Goal: Task Accomplishment & Management: Use online tool/utility

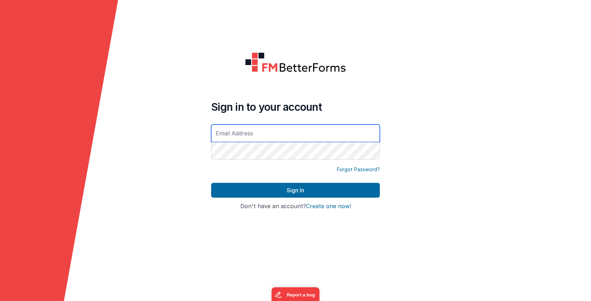
click at [293, 133] on input "text" at bounding box center [295, 133] width 169 height 18
type input "[PERSON_NAME][EMAIL_ADDRESS][DOMAIN_NAME]"
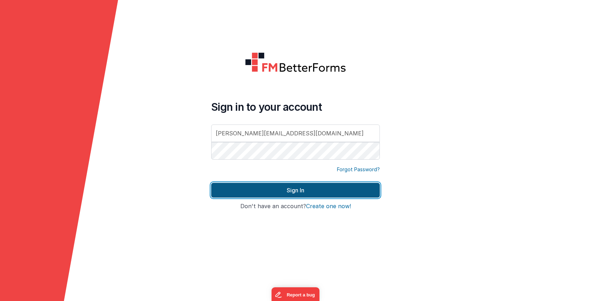
click at [299, 196] on button "Sign In" at bounding box center [295, 190] width 169 height 15
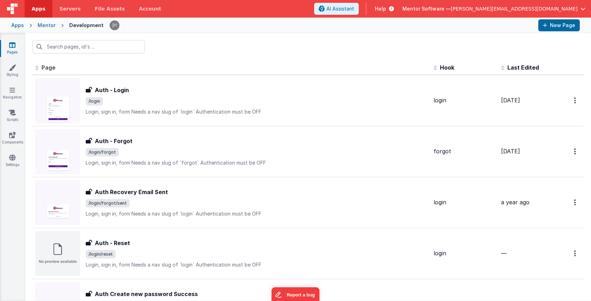
click at [217, 47] on div at bounding box center [308, 46] width 566 height 27
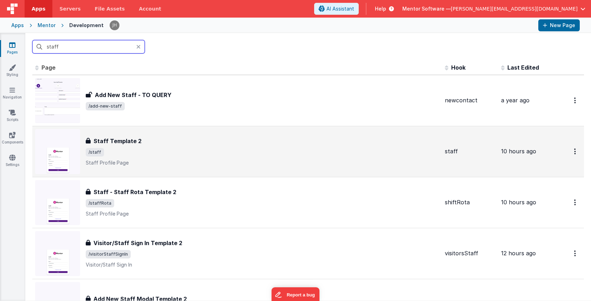
type input "staff"
click at [153, 146] on div "Staff Template 2 Staff Template 2 /staff Staff Profile Page" at bounding box center [263, 152] width 354 height 30
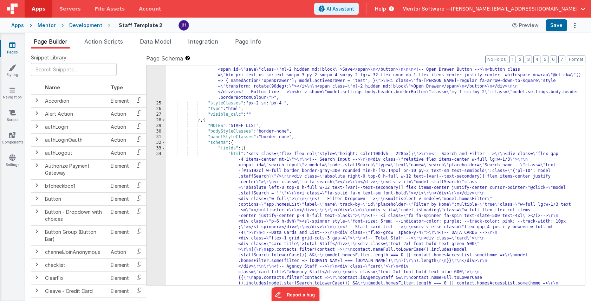
scroll to position [727, 0]
click at [553, 59] on button "6" at bounding box center [553, 60] width 7 height 8
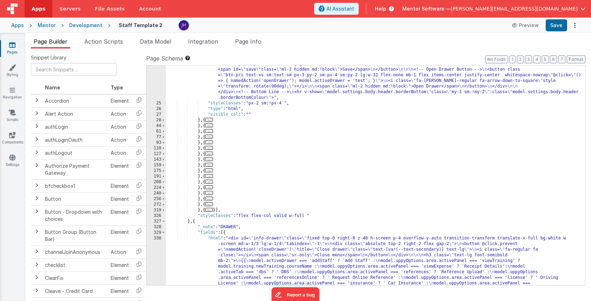
click at [213, 154] on span "..." at bounding box center [209, 154] width 8 height 4
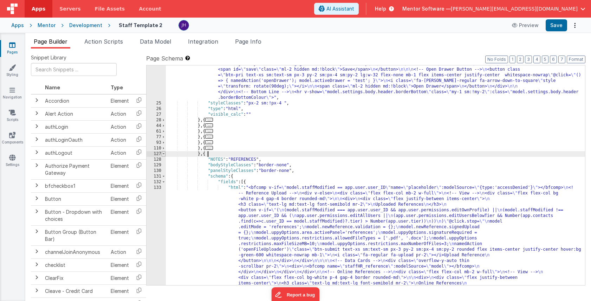
click at [165, 154] on span at bounding box center [164, 154] width 4 height 6
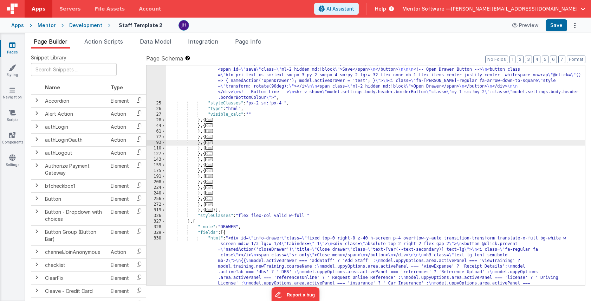
click at [211, 142] on span "..." at bounding box center [209, 142] width 8 height 4
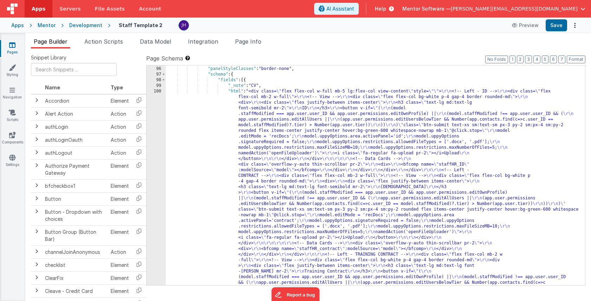
scroll to position [961, 0]
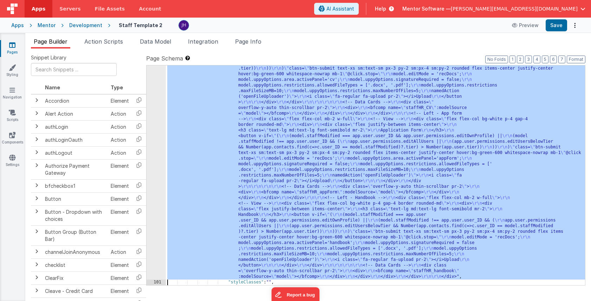
click at [152, 126] on div "100 101 102 103 104 105 106 107 108 109 110 127 143" at bounding box center [156, 144] width 19 height 720
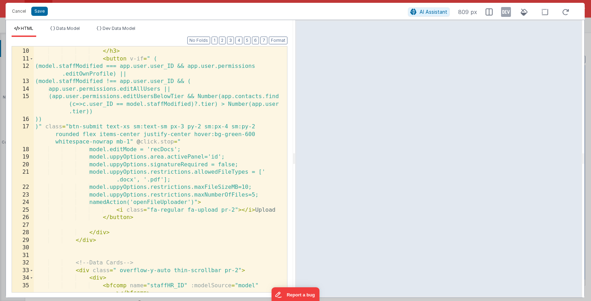
scroll to position [72, 0]
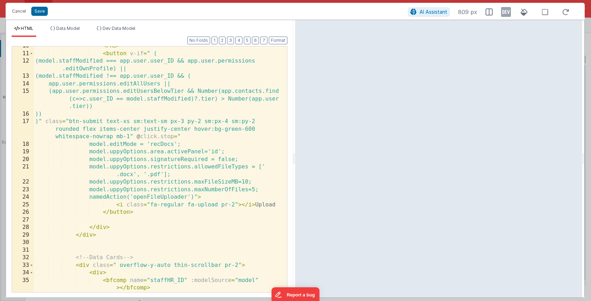
click at [268, 182] on div "</ h3 > < button v-if = " ( (model.staffModified === app.user.user_ID && app.us…" at bounding box center [161, 172] width 254 height 261
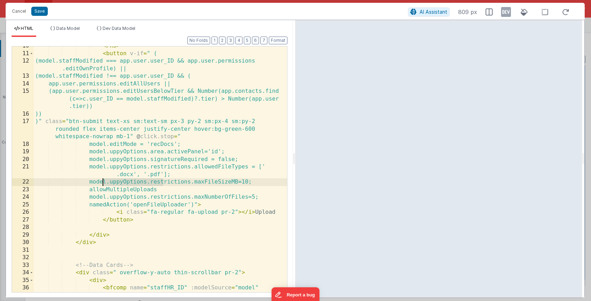
drag, startPoint x: 162, startPoint y: 182, endPoint x: 102, endPoint y: 182, distance: 60.5
click at [102, 182] on div "</ h3 > < button v-if = " ( (model.staffModified === app.user.user_ID && app.us…" at bounding box center [161, 176] width 254 height 269
click at [102, 190] on div "</ h3 > < button v-if = " ( (model.staffModified === app.user.user_ID && app.us…" at bounding box center [161, 176] width 254 height 269
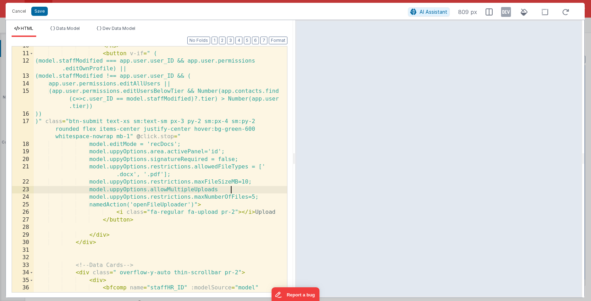
click at [234, 190] on div "</ h3 > < button v-if = " ( (model.staffModified === app.user.user_ID && app.us…" at bounding box center [161, 176] width 254 height 269
click at [39, 13] on button "Save" at bounding box center [39, 11] width 17 height 9
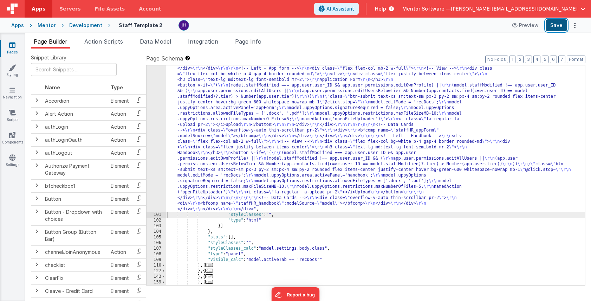
click at [558, 24] on button "Save" at bounding box center [556, 25] width 21 height 12
click at [241, 115] on div ""html" : "<div class= \" flex flex-col w-full mb-5 lg:flex-col view-content \" …" at bounding box center [375, 110] width 419 height 653
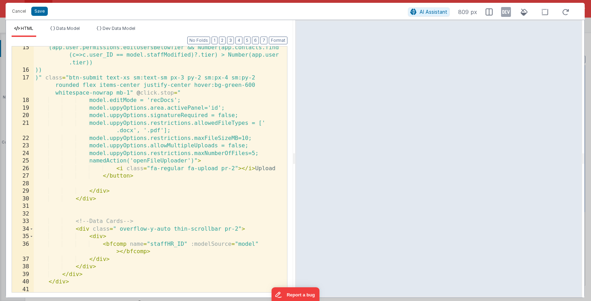
scroll to position [116, 0]
click at [267, 155] on div "(app.user.permissions.editUsersBelowTier && Number(app.contacts.find (c=>c.user…" at bounding box center [161, 182] width 254 height 276
click at [40, 11] on button "Save" at bounding box center [39, 11] width 17 height 9
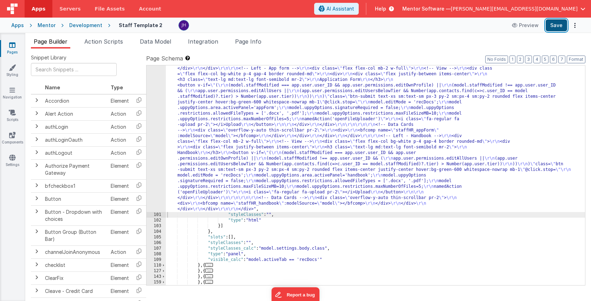
click at [554, 26] on button "Save" at bounding box center [556, 25] width 21 height 12
click at [206, 114] on div ""html" : "<div class= \" flex flex-col w-full mb-5 lg:flex-col view-content \" …" at bounding box center [375, 110] width 419 height 653
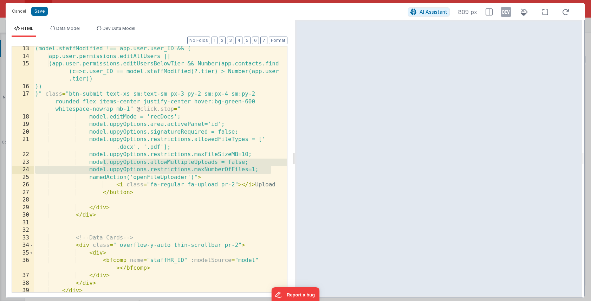
drag, startPoint x: 102, startPoint y: 163, endPoint x: 272, endPoint y: 171, distance: 170.4
click at [272, 171] on div "(model.staffModified !== app.user.user_ID && ( app.user.permissions.editAllUser…" at bounding box center [161, 175] width 254 height 261
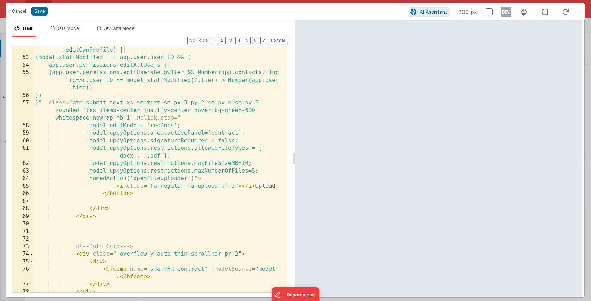
scroll to position [447, 0]
drag, startPoint x: 272, startPoint y: 170, endPoint x: 102, endPoint y: 172, distance: 169.5
click at [102, 172] on div "(model.staffModified === app.user.user_ID && app.user.permissions .editOwnProfi…" at bounding box center [161, 172] width 254 height 269
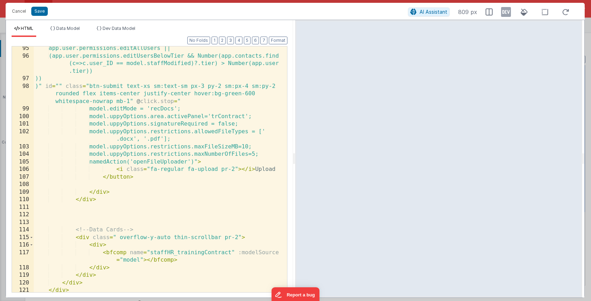
scroll to position [826, 0]
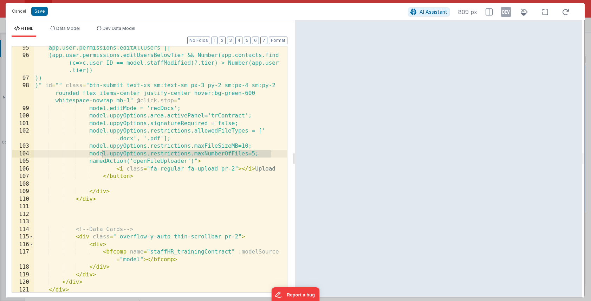
drag, startPoint x: 272, startPoint y: 153, endPoint x: 103, endPoint y: 154, distance: 169.5
click at [103, 154] on div "app.user.permissions.editAllUsers || (app.user.permissions.editUsersBelowTier &…" at bounding box center [161, 174] width 254 height 261
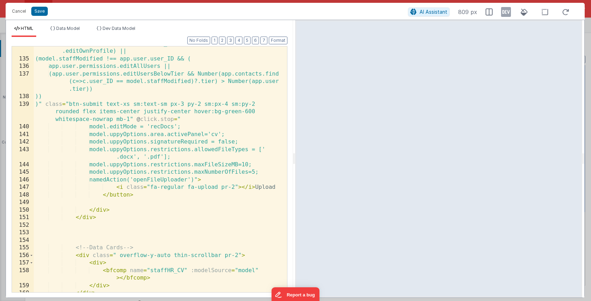
scroll to position [1182, 0]
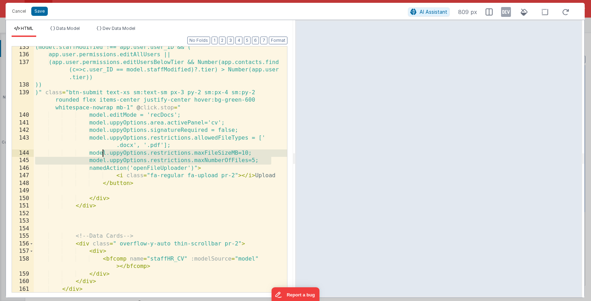
drag, startPoint x: 272, startPoint y: 160, endPoint x: 103, endPoint y: 156, distance: 169.5
click at [103, 156] on div "(model.staffModified !== app.user.user_ID && ( app.user.permissions.editAllUser…" at bounding box center [161, 174] width 254 height 261
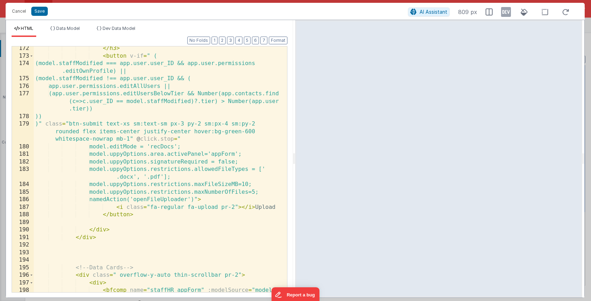
scroll to position [1554, 0]
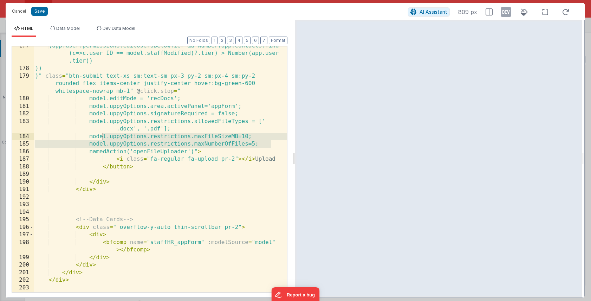
drag, startPoint x: 273, startPoint y: 144, endPoint x: 103, endPoint y: 136, distance: 170.4
click at [103, 136] on div "(app.user.permissions.editUsersBelowTier && Number(app.contacts.find (c=>c.user…" at bounding box center [161, 180] width 254 height 276
click at [239, 157] on div "(app.user.permissions.editUsersBelowTier && Number(app.contacts.find (c=>c.user…" at bounding box center [161, 180] width 254 height 276
drag, startPoint x: 275, startPoint y: 145, endPoint x: 104, endPoint y: 146, distance: 170.9
click at [104, 146] on div "(app.user.permissions.editUsersBelowTier && Number(app.contacts.find (c=>c.user…" at bounding box center [161, 180] width 254 height 276
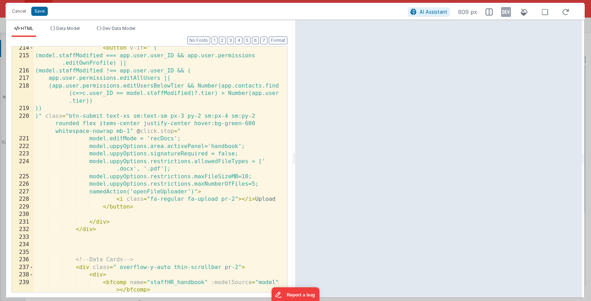
scroll to position [1898, 0]
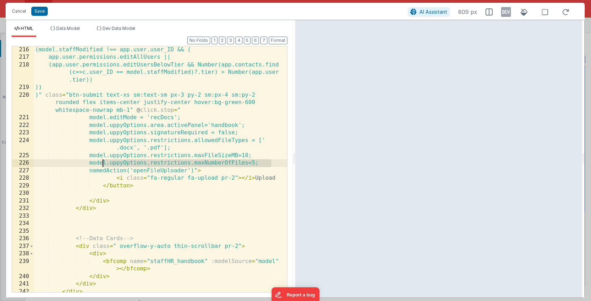
drag, startPoint x: 274, startPoint y: 163, endPoint x: 103, endPoint y: 160, distance: 170.2
click at [103, 160] on div "(model.staffModified !== app.user.user_ID && ( app.user.permissions.editAllUser…" at bounding box center [161, 176] width 254 height 261
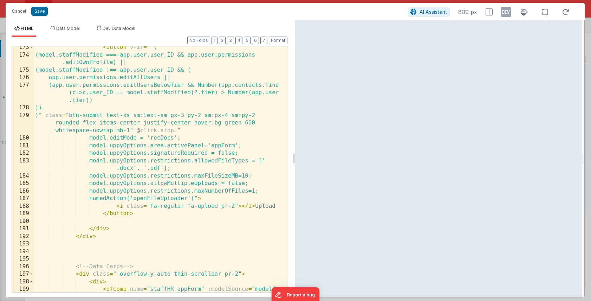
scroll to position [1519, 0]
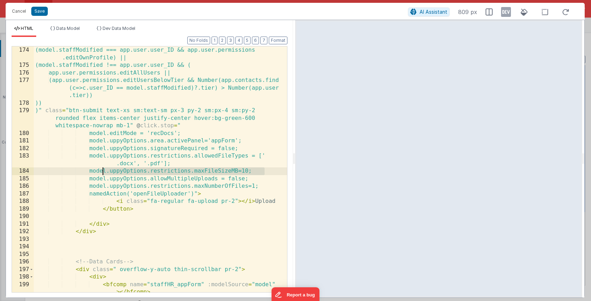
drag, startPoint x: 266, startPoint y: 171, endPoint x: 104, endPoint y: 174, distance: 161.8
click at [104, 174] on div "(model.staffModified === app.user.user_ID && app.user.permissions .editOwnProfi…" at bounding box center [161, 180] width 254 height 269
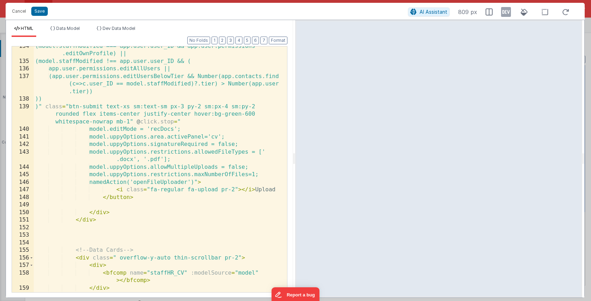
scroll to position [1154, 0]
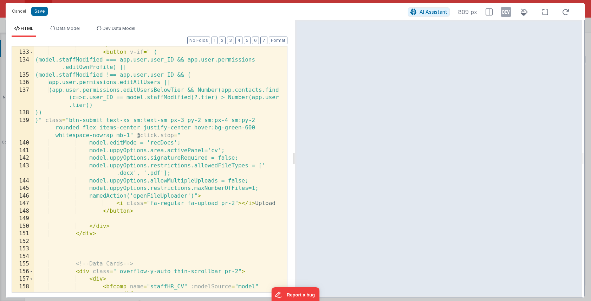
click at [224, 175] on div "</ h3 > < button v-if = " ( (model.staffModified === app.user.user_ID && app.us…" at bounding box center [161, 175] width 254 height 269
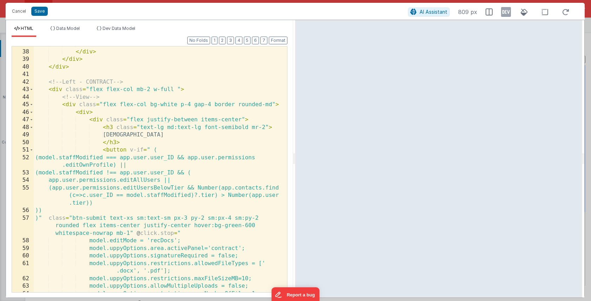
scroll to position [308, 0]
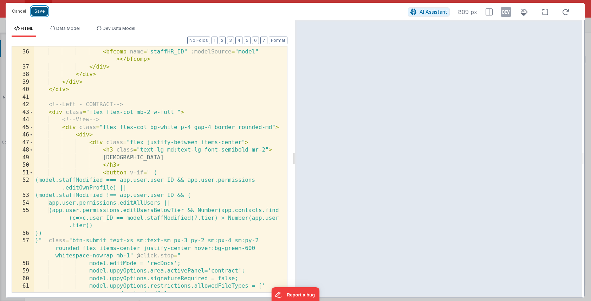
click at [44, 12] on button "Save" at bounding box center [39, 11] width 17 height 9
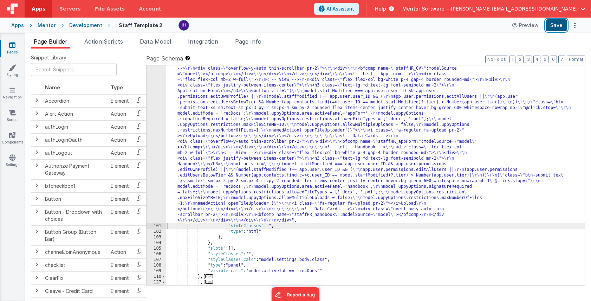
click at [554, 29] on button "Save" at bounding box center [556, 25] width 21 height 12
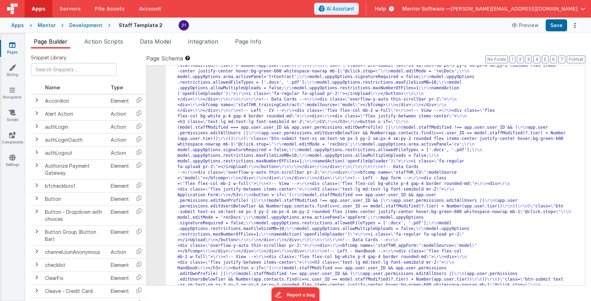
scroll to position [1161, 0]
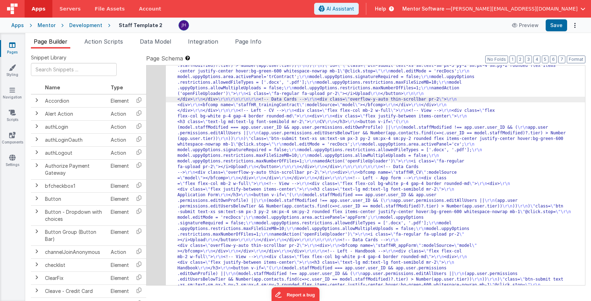
click at [154, 95] on div "100" at bounding box center [156, 108] width 19 height 439
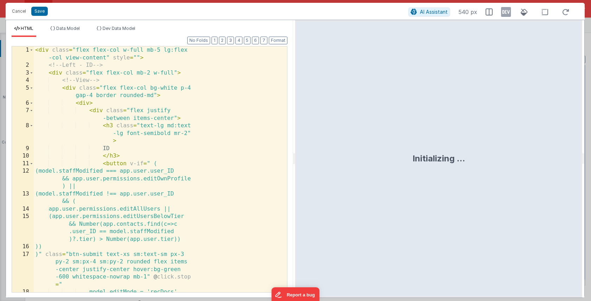
scroll to position [1209, 0]
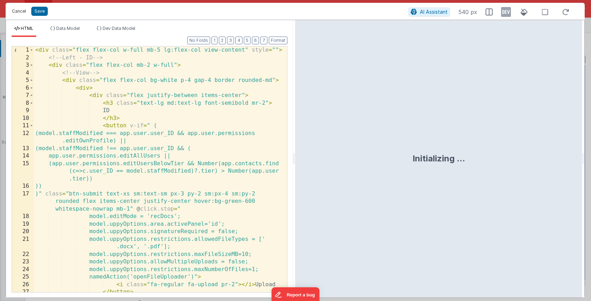
click at [19, 12] on button "Cancel" at bounding box center [18, 11] width 21 height 10
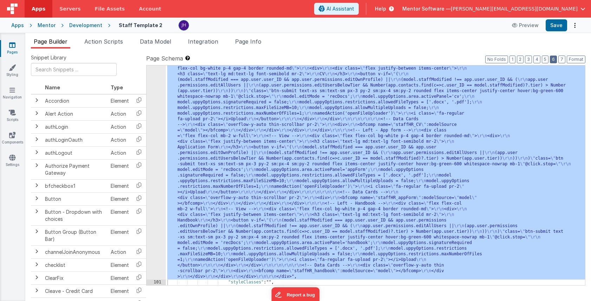
click at [555, 60] on button "6" at bounding box center [553, 60] width 7 height 8
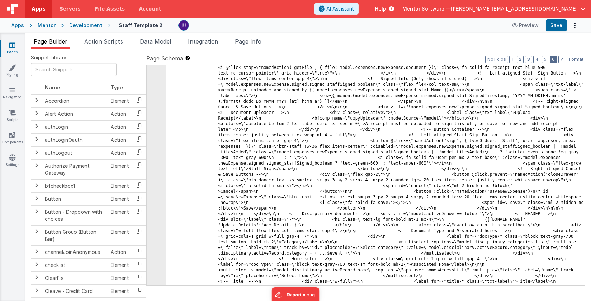
scroll to position [4148, 0]
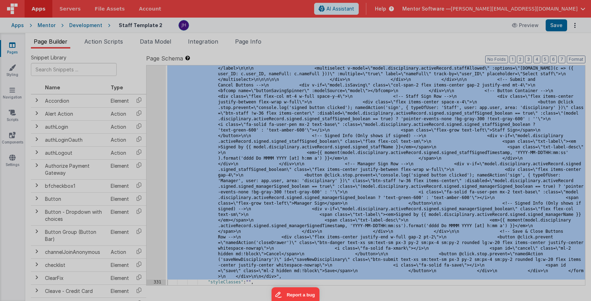
scroll to position [4574, 0]
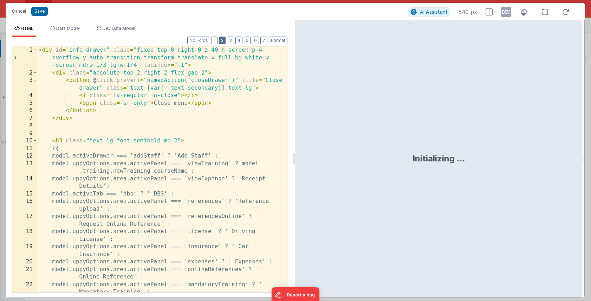
click at [224, 39] on button "2" at bounding box center [222, 41] width 7 height 8
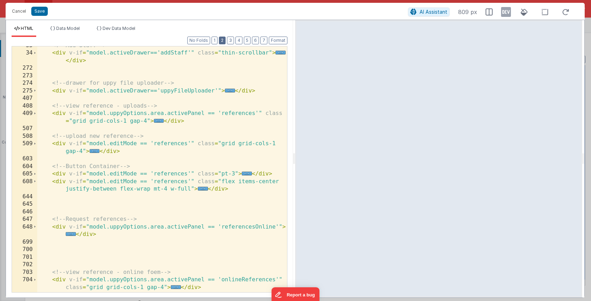
scroll to position [73, 0]
click at [230, 90] on span "..." at bounding box center [230, 91] width 10 height 4
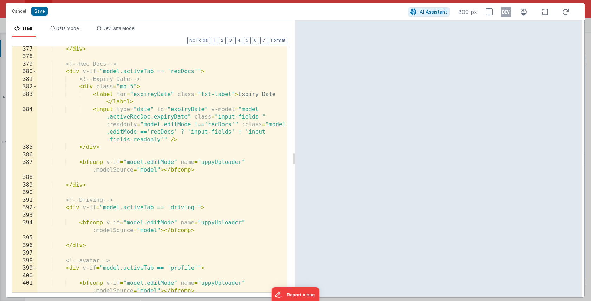
scroll to position [1202, 0]
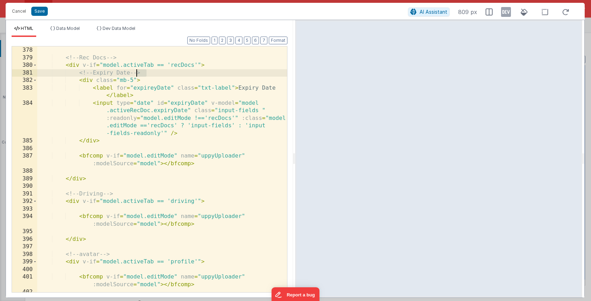
drag, startPoint x: 147, startPoint y: 73, endPoint x: 137, endPoint y: 74, distance: 9.5
click at [137, 74] on div "<!-- Rec Docs --> < div v-if = "model.activeTab == 'recDocs'" > <!-- Expiry Dat…" at bounding box center [162, 176] width 250 height 261
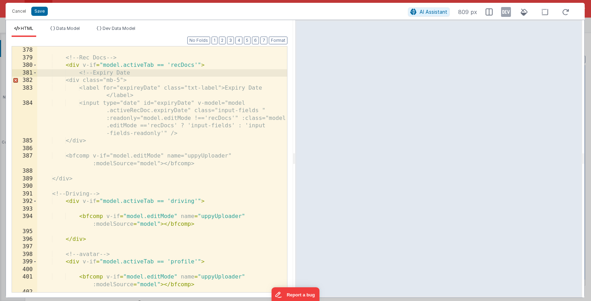
click at [155, 139] on div "<!-- Rec Docs --> < div v-if = "model.activeTab == 'recDocs'" > <!-- Expiry Dat…" at bounding box center [162, 176] width 250 height 261
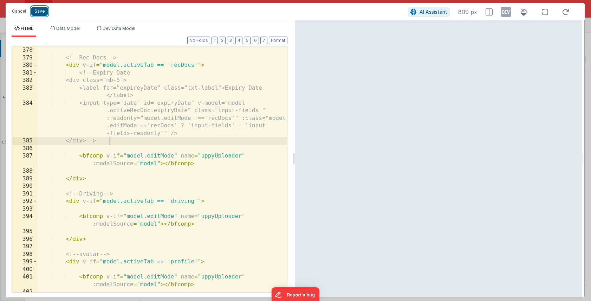
click at [40, 14] on button "Save" at bounding box center [39, 11] width 17 height 9
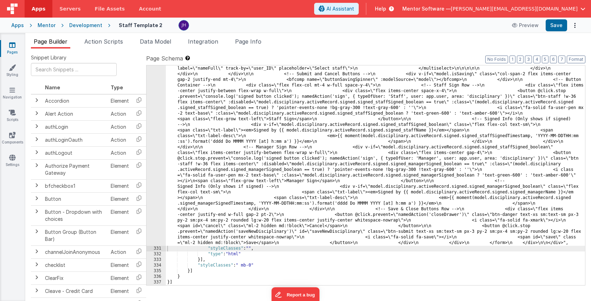
scroll to position [4219, 0]
click at [555, 26] on button "Save" at bounding box center [556, 25] width 21 height 12
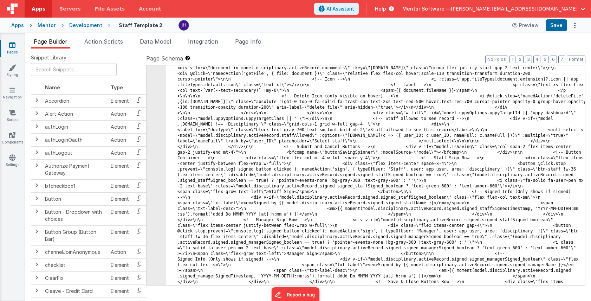
scroll to position [4146, 0]
click at [257, 44] on span "Page Info" at bounding box center [248, 41] width 26 height 7
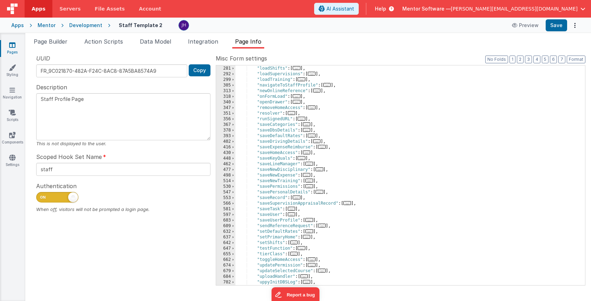
scroll to position [235, 0]
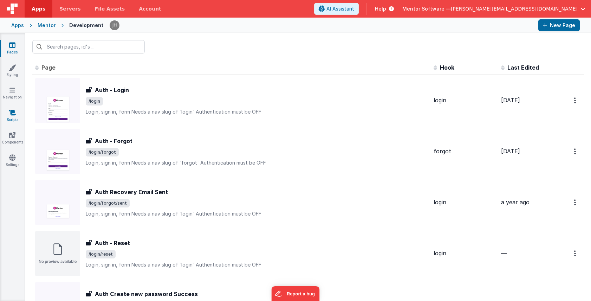
click at [11, 113] on icon at bounding box center [12, 112] width 7 height 7
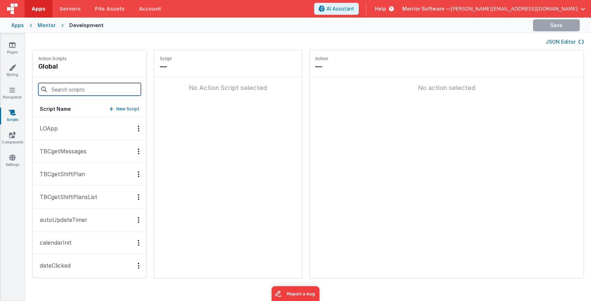
click at [57, 88] on input at bounding box center [89, 89] width 103 height 13
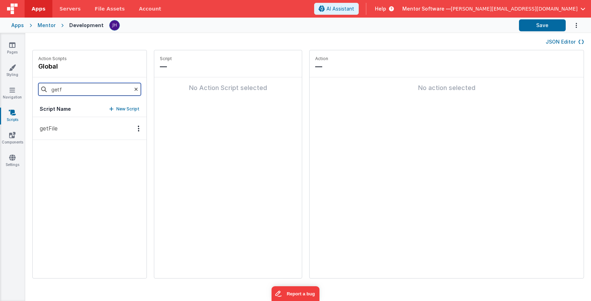
type input "getf"
click at [49, 130] on p "getFile" at bounding box center [47, 128] width 22 height 8
